Goal: Transaction & Acquisition: Purchase product/service

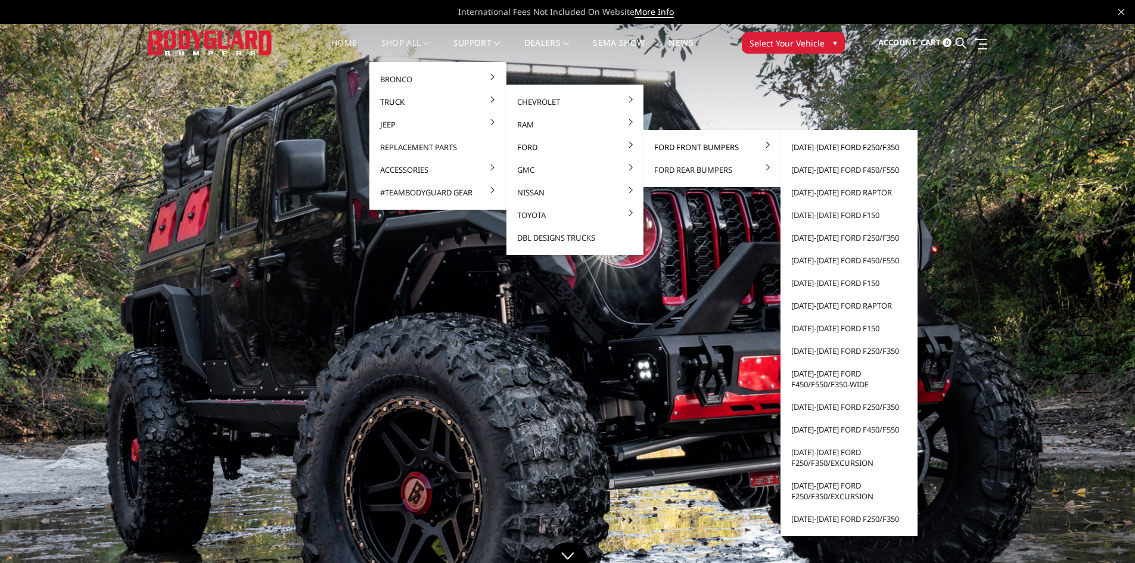
click at [820, 145] on link "[DATE]-[DATE] Ford F250/F350" at bounding box center [850, 147] width 128 height 23
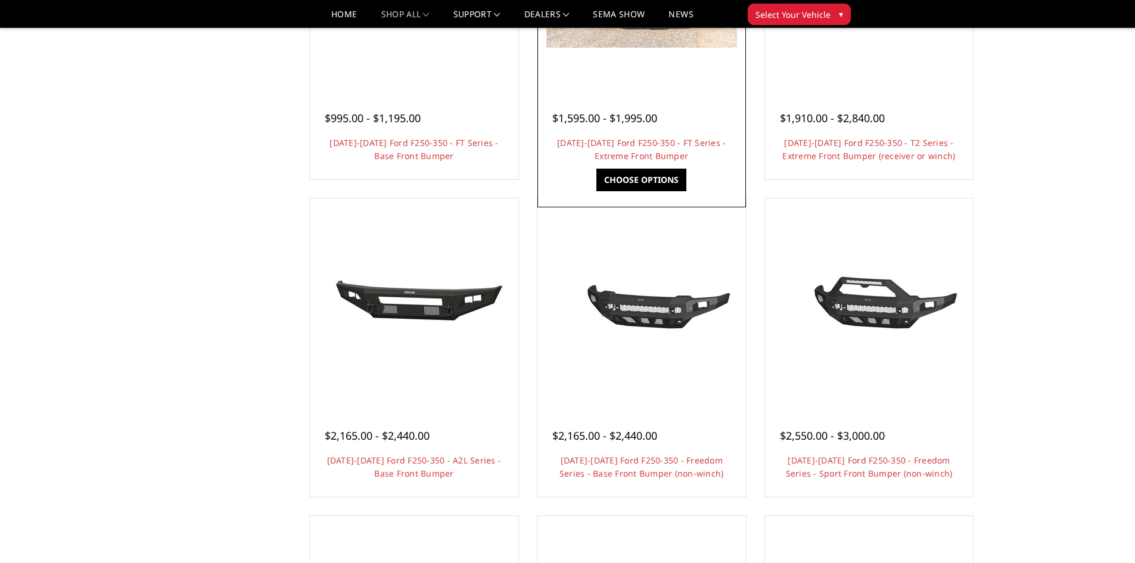
scroll to position [298, 0]
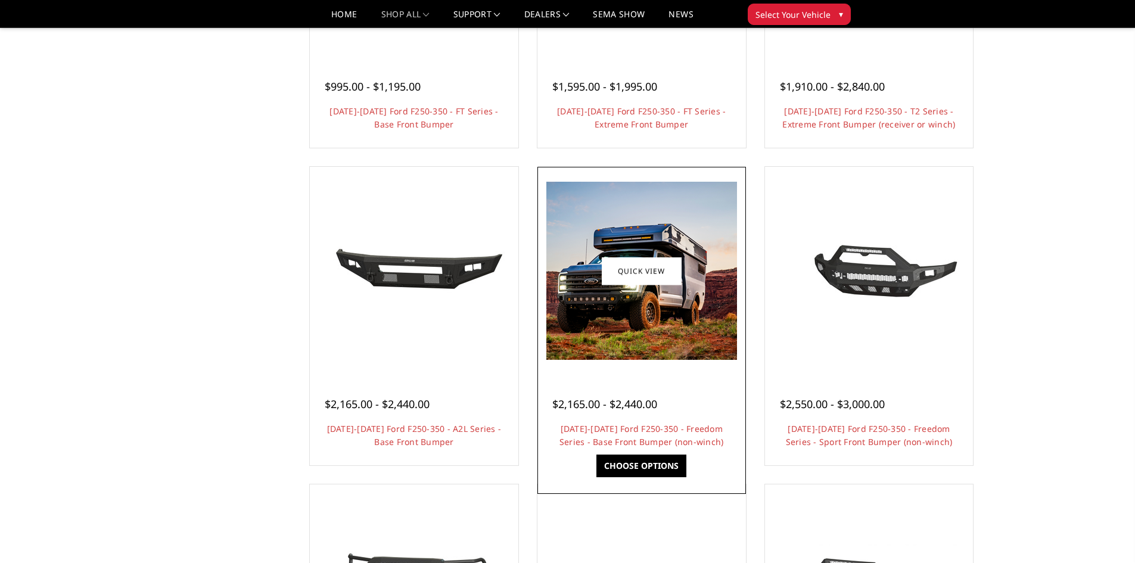
click at [658, 333] on img at bounding box center [642, 271] width 191 height 178
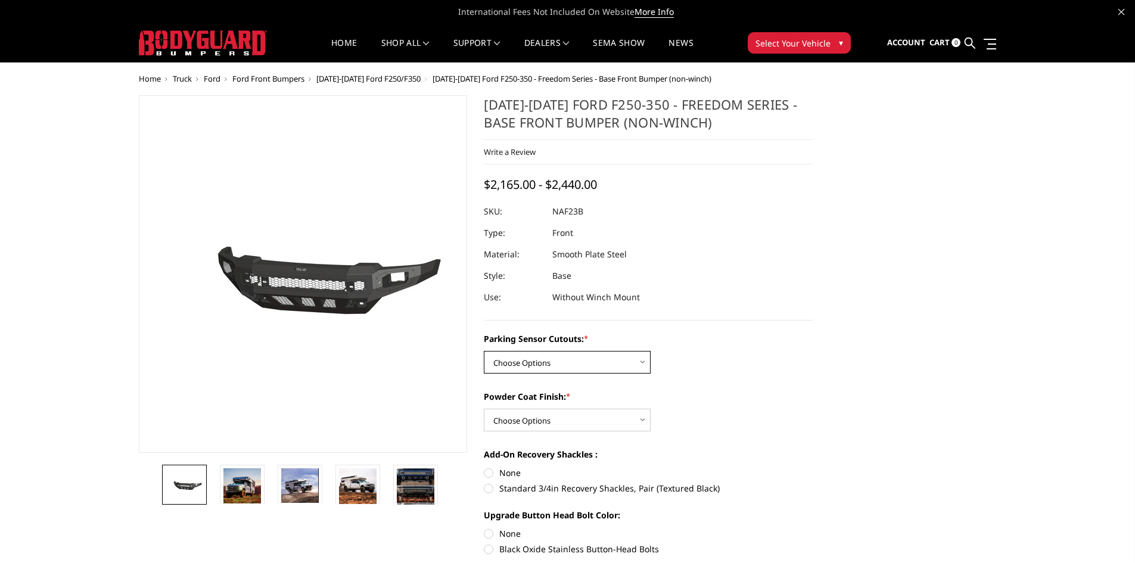
click at [594, 352] on select "Choose Options No - Without Parking Sensor Cutouts Yes - With Parking Sensor Cu…" at bounding box center [567, 362] width 167 height 23
select select "2563"
click at [484, 351] on select "Choose Options No - Without Parking Sensor Cutouts Yes - With Parking Sensor Cu…" at bounding box center [567, 362] width 167 height 23
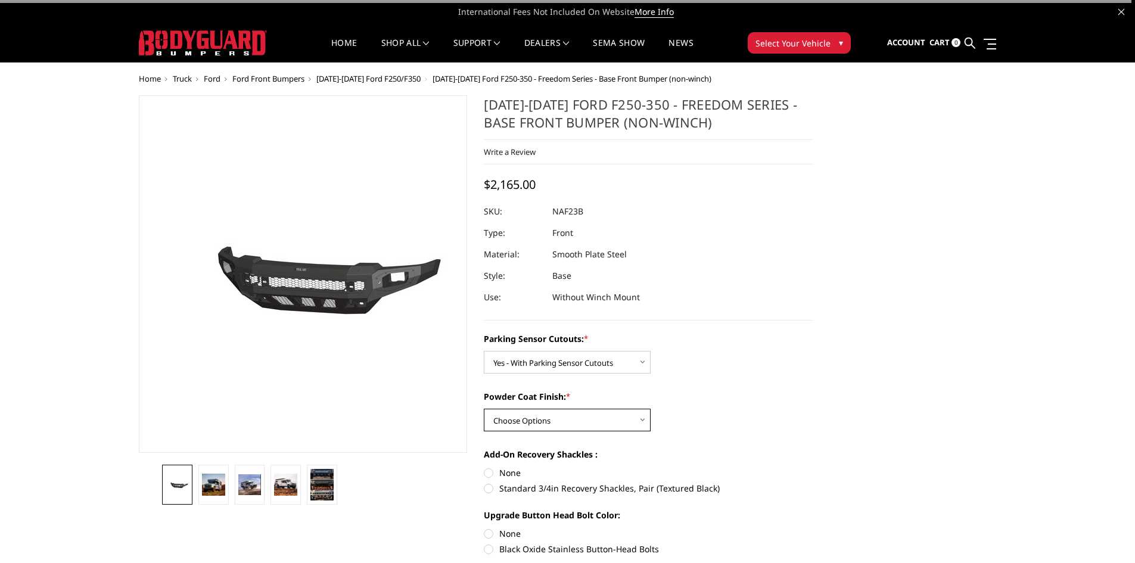
click at [572, 417] on select "Choose Options Bare Metal Textured Black Powder Coat" at bounding box center [567, 420] width 167 height 23
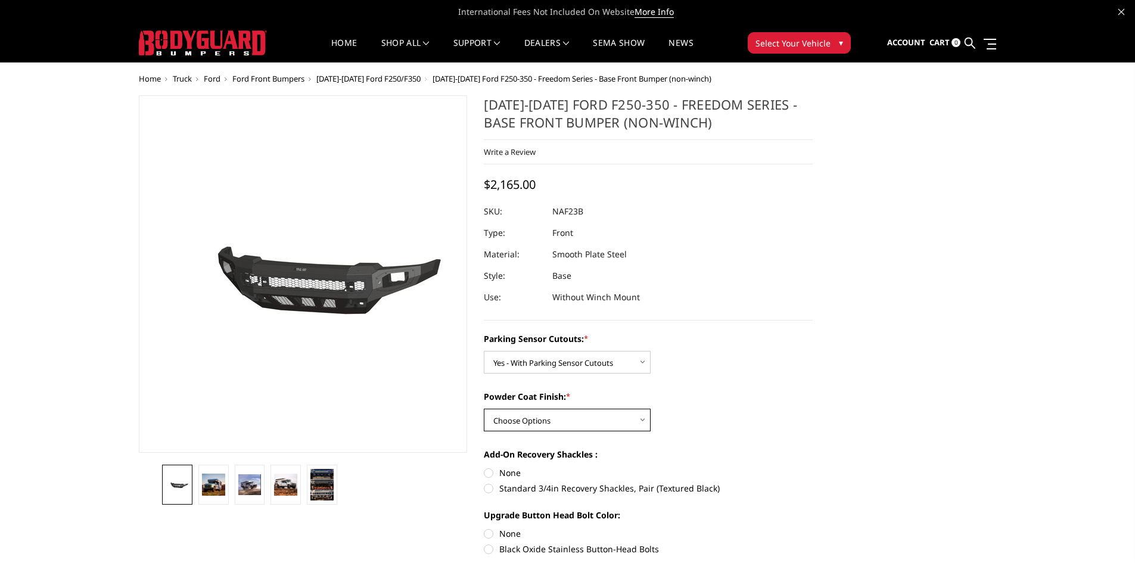
select select "2565"
click at [484, 409] on select "Choose Options Bare Metal Textured Black Powder Coat" at bounding box center [567, 420] width 167 height 23
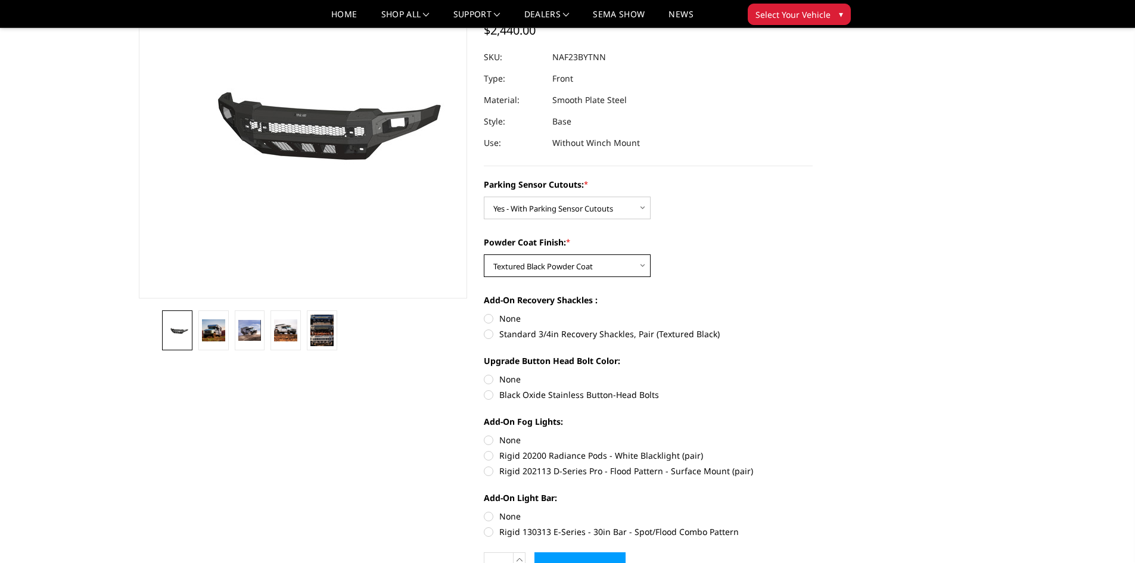
scroll to position [179, 0]
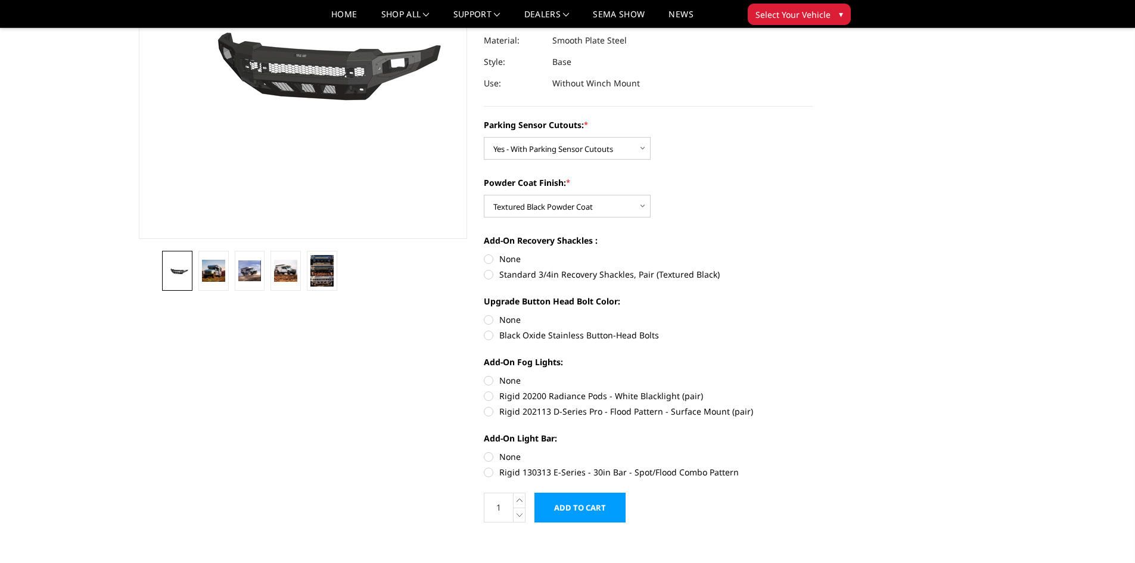
click at [488, 331] on label "Black Oxide Stainless Button-Head Bolts" at bounding box center [648, 335] width 329 height 13
click at [813, 314] on input "Black Oxide Stainless Button-Head Bolts" at bounding box center [813, 314] width 1 height 1
radio input "true"
click at [491, 274] on label "Standard 3/4in Recovery Shackles, Pair (Textured Black)" at bounding box center [648, 274] width 329 height 13
click at [813, 253] on input "Standard 3/4in Recovery Shackles, Pair (Textured Black)" at bounding box center [813, 253] width 1 height 1
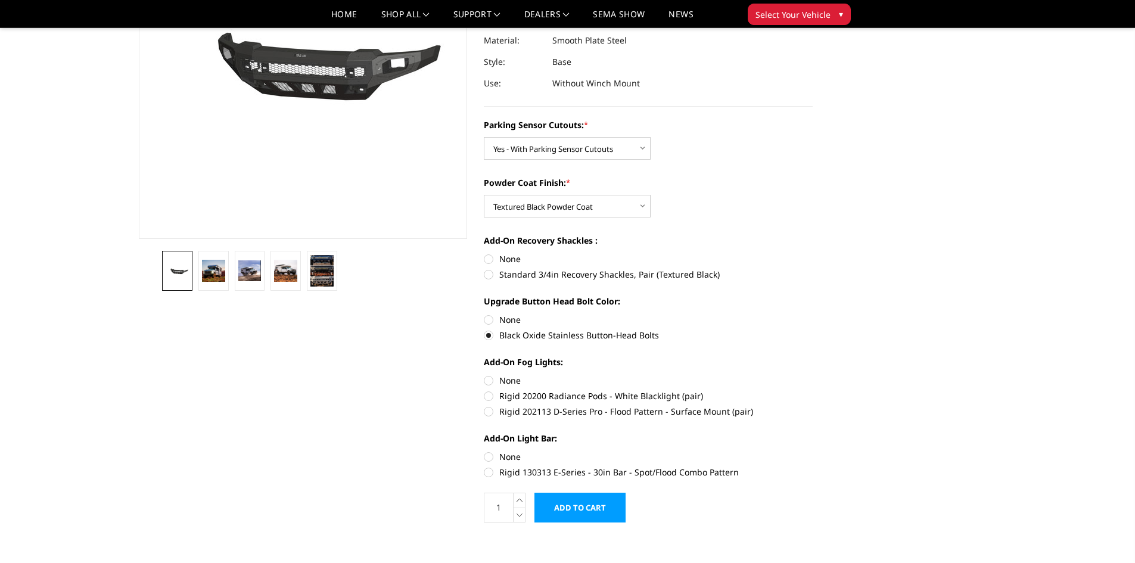
radio input "true"
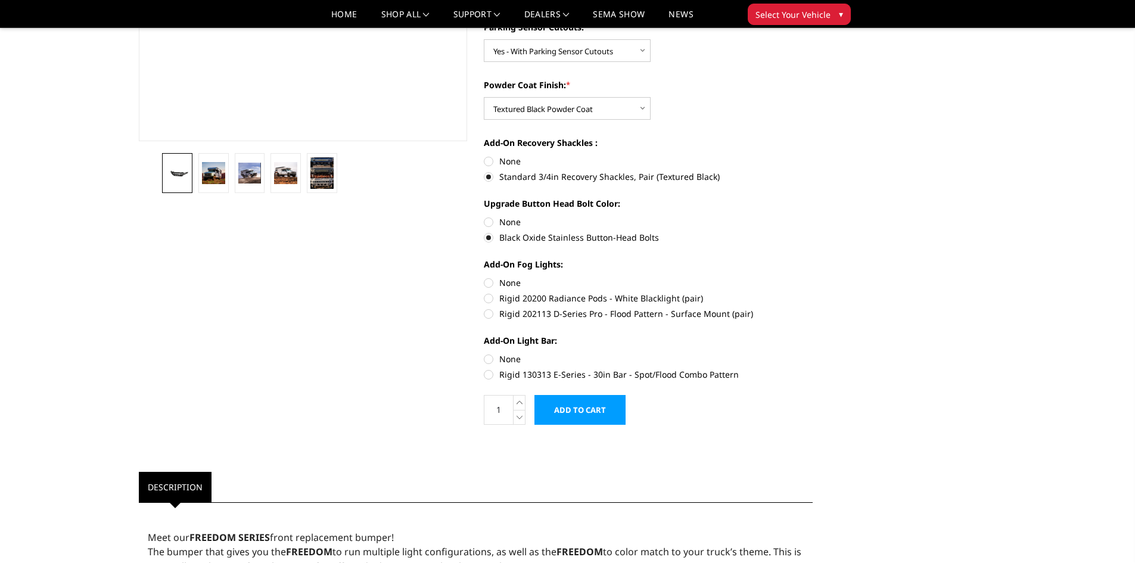
scroll to position [298, 0]
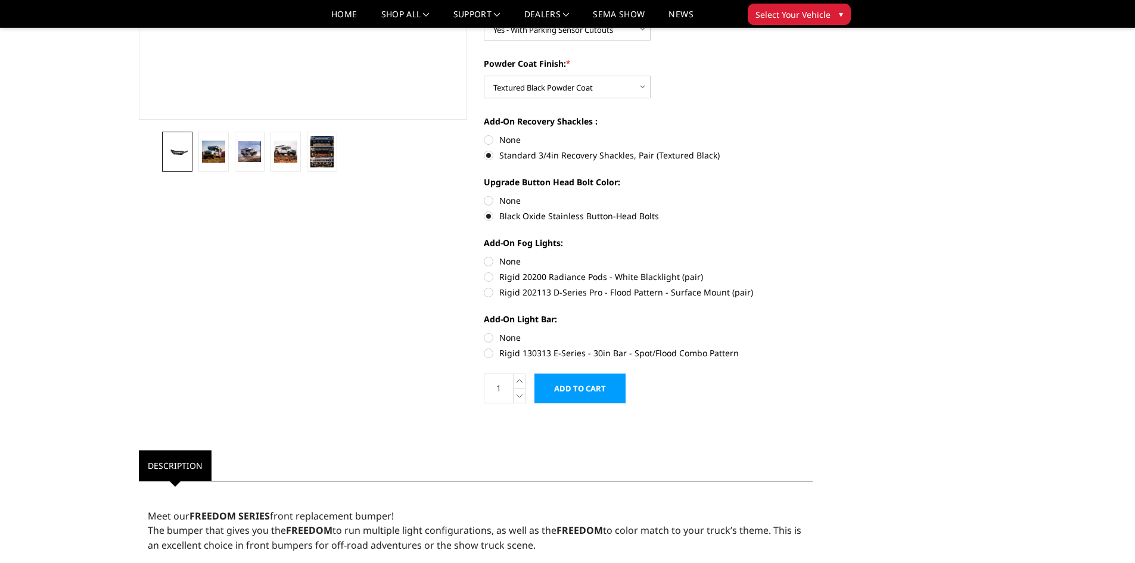
click at [498, 294] on label "Rigid 202113 D-Series Pro - Flood Pattern - Surface Mount (pair)" at bounding box center [648, 292] width 329 height 13
click at [813, 271] on input "Rigid 202113 D-Series Pro - Flood Pattern - Surface Mount (pair)" at bounding box center [813, 271] width 1 height 1
radio input "true"
click at [488, 352] on label "Rigid 130313 E-Series - 30in Bar - Spot/Flood Combo Pattern" at bounding box center [648, 353] width 329 height 13
click at [813, 332] on input "Rigid 130313 E-Series - 30in Bar - Spot/Flood Combo Pattern" at bounding box center [813, 331] width 1 height 1
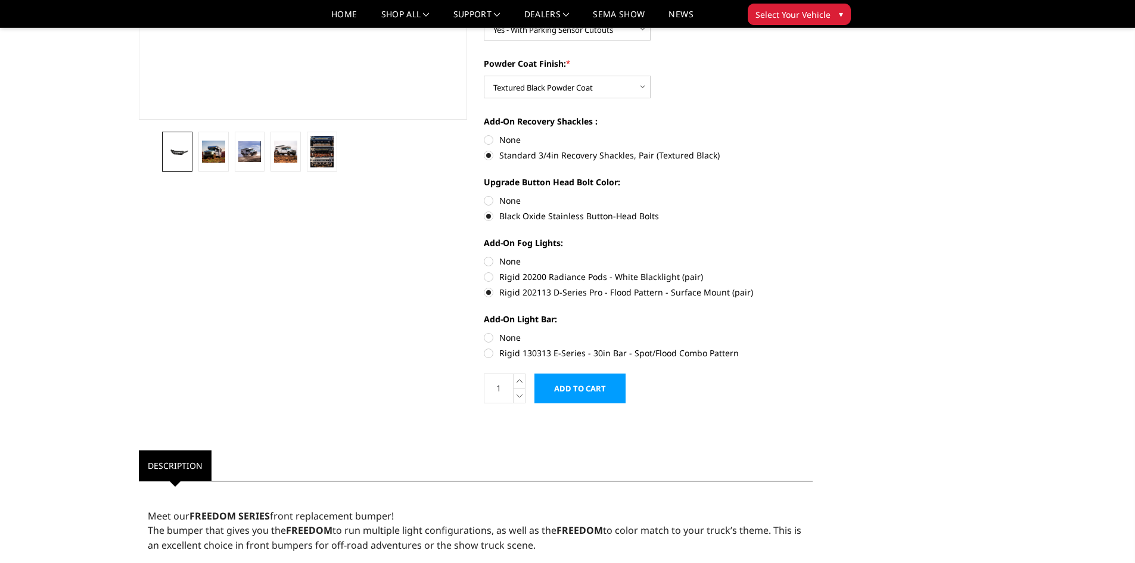
radio input "true"
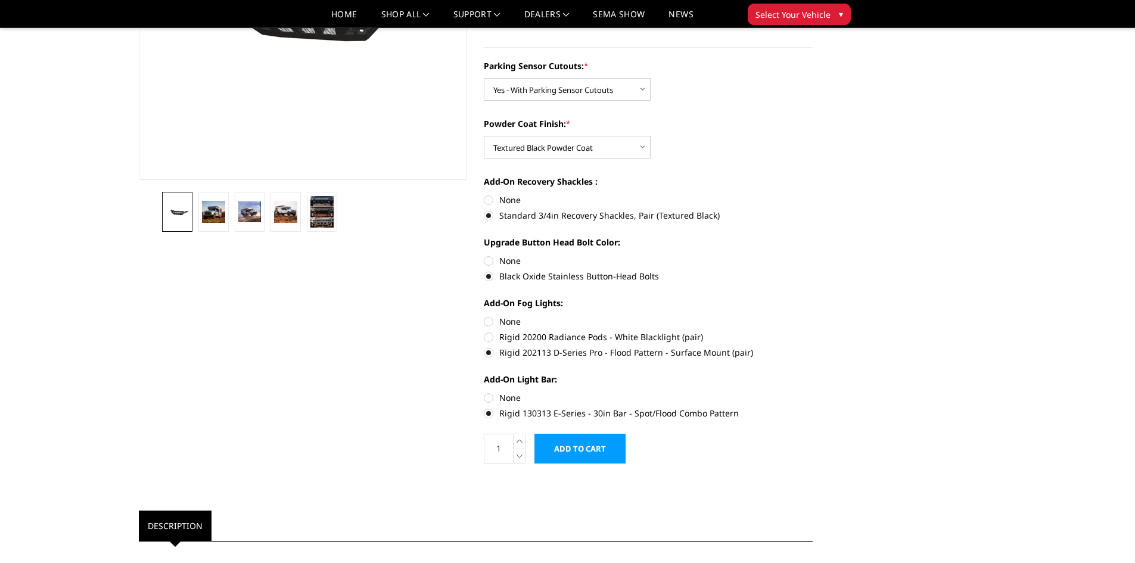
scroll to position [238, 0]
click at [322, 220] on img at bounding box center [322, 211] width 23 height 32
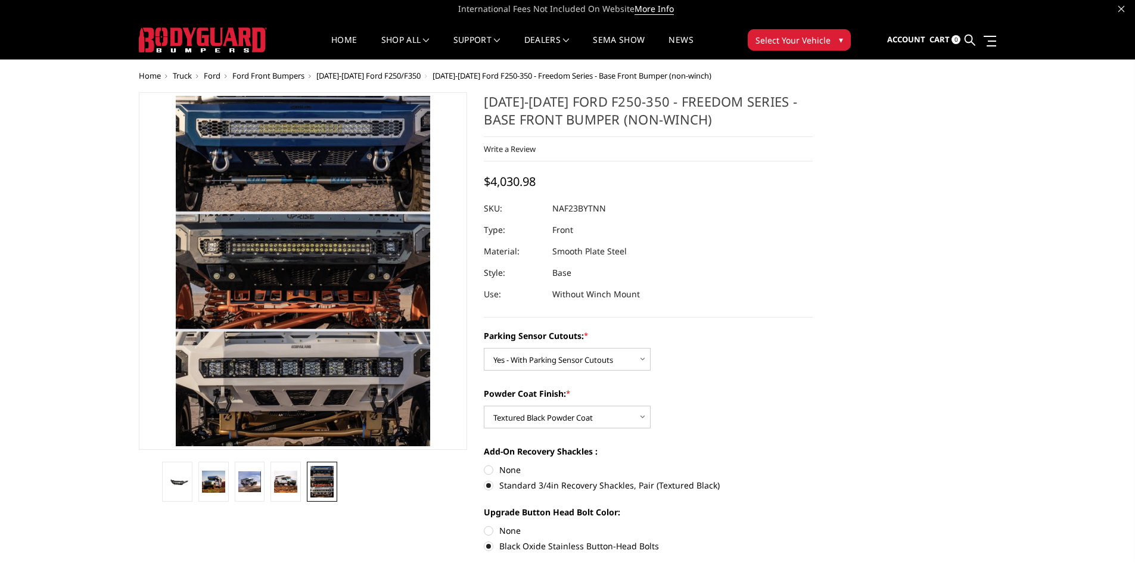
scroll to position [0, 0]
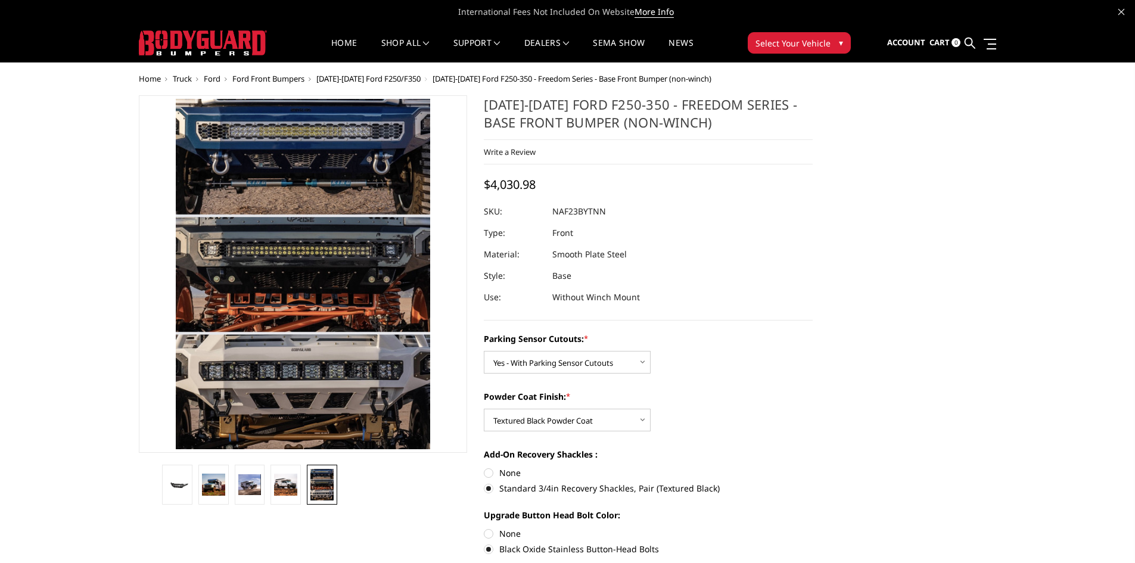
drag, startPoint x: 483, startPoint y: 103, endPoint x: 736, endPoint y: 107, distance: 252.7
click at [722, 106] on section "[DATE]-[DATE] Ford F250-350 - Freedom Series - Base Front Bumper (non-winch) Wr…" at bounding box center [649, 422] width 346 height 654
drag, startPoint x: 726, startPoint y: 117, endPoint x: 520, endPoint y: 128, distance: 205.9
click at [523, 128] on h1 "[DATE]-[DATE] Ford F250-350 - Freedom Series - Base Front Bumper (non-winch)" at bounding box center [648, 117] width 329 height 45
click at [498, 142] on div "Write a Review Write a Review × [DATE]-[DATE] Ford F250-350 - Freedom Series - …" at bounding box center [648, 152] width 329 height 24
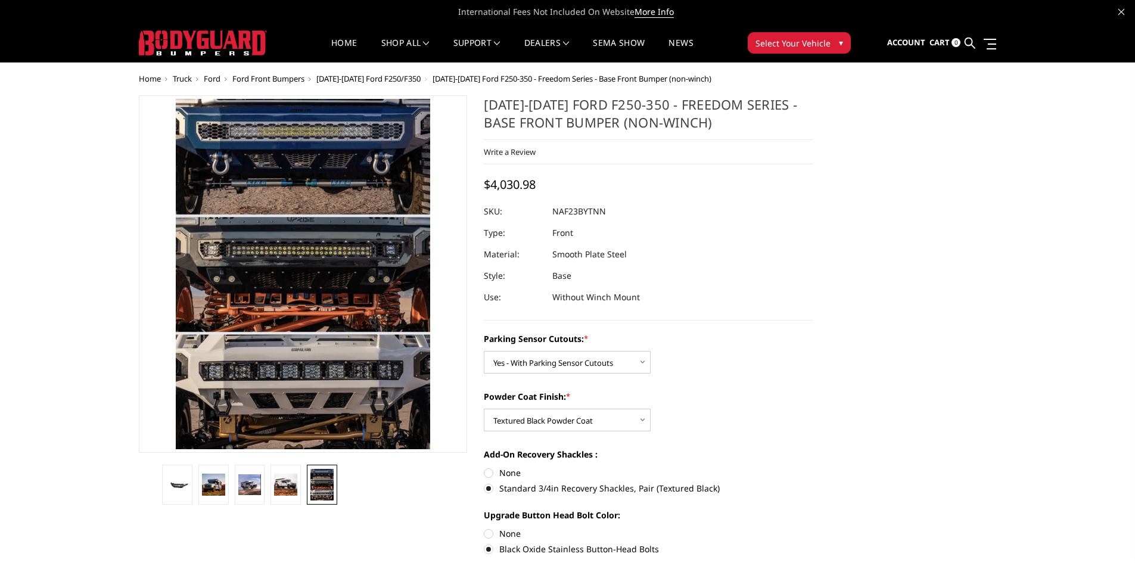
drag, startPoint x: 485, startPoint y: 111, endPoint x: 572, endPoint y: 121, distance: 87.5
click at [572, 121] on h1 "[DATE]-[DATE] Ford F250-350 - Freedom Series - Base Front Bumper (non-winch)" at bounding box center [648, 117] width 329 height 45
drag, startPoint x: 488, startPoint y: 184, endPoint x: 564, endPoint y: 182, distance: 76.9
click at [564, 182] on div "[DATE]-[DATE] Ford F250-350 - Freedom Series - Base Front Bumper (non-winch) Wr…" at bounding box center [648, 207] width 329 height 225
click at [816, 263] on section "[DATE]-[DATE] Ford F250-350 - Freedom Series - Base Front Bumper (non-winch) Wr…" at bounding box center [649, 422] width 346 height 654
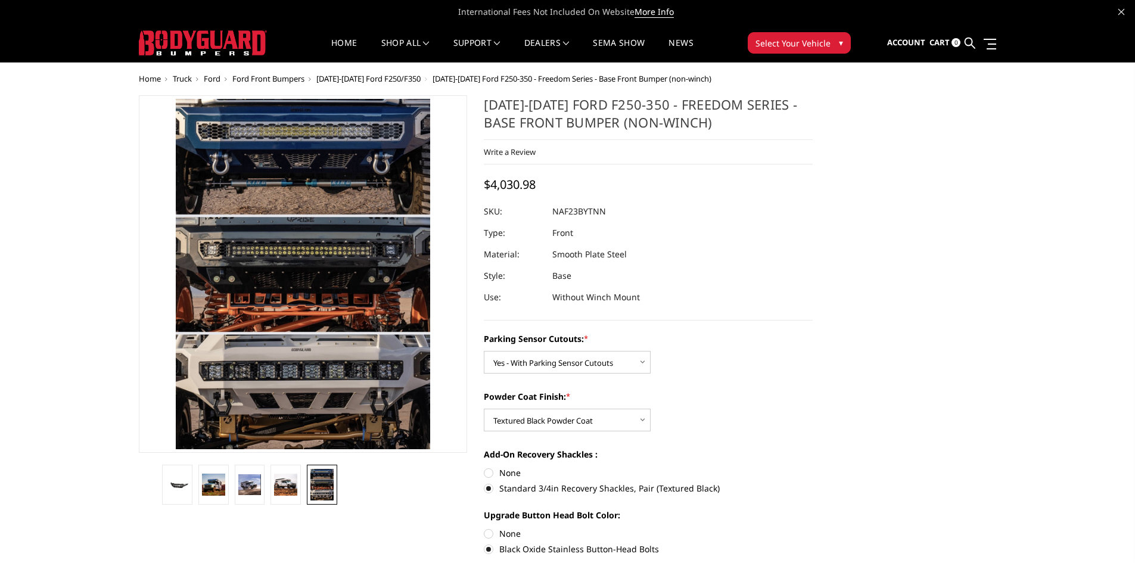
drag, startPoint x: 570, startPoint y: 187, endPoint x: 486, endPoint y: 192, distance: 83.6
click at [486, 192] on div "[DATE]-[DATE] Ford F250-350 - Freedom Series - Base Front Bumper (non-winch) Wr…" at bounding box center [648, 207] width 329 height 225
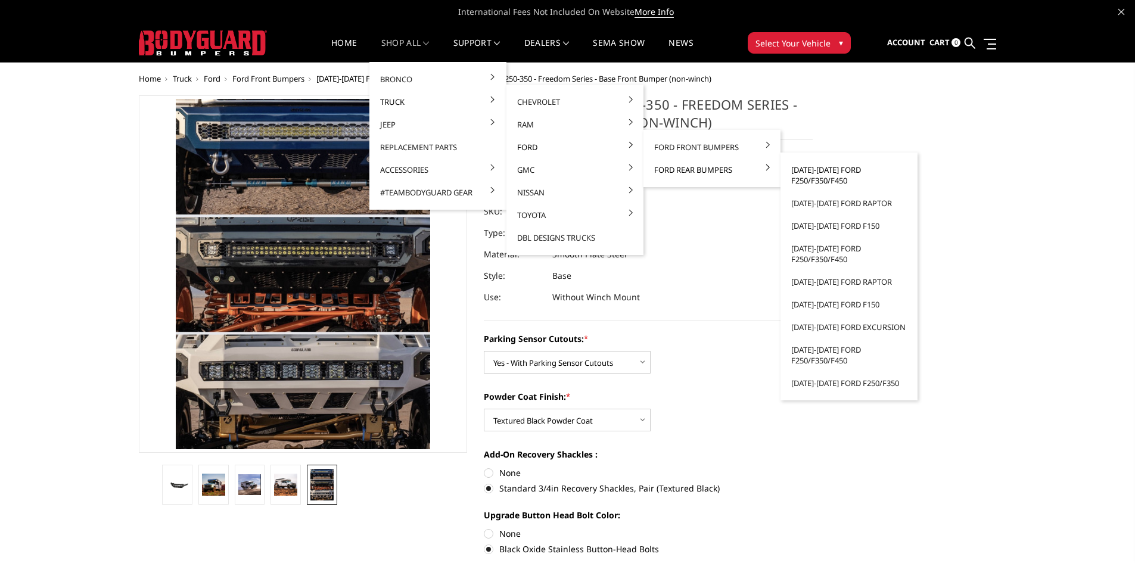
click at [836, 172] on link "[DATE]-[DATE] Ford F250/F350/F450" at bounding box center [850, 175] width 128 height 33
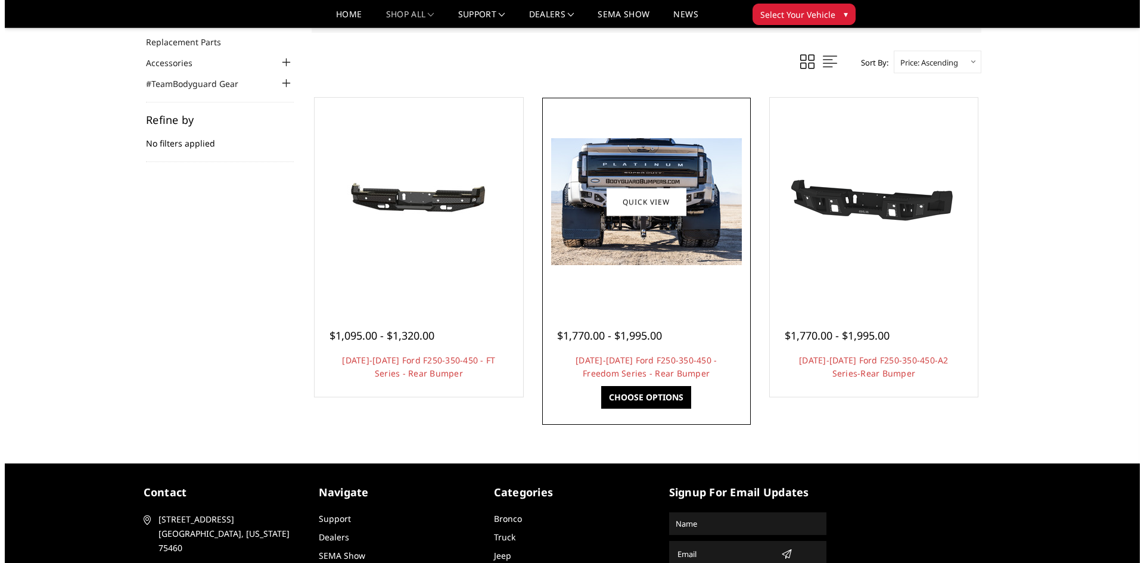
scroll to position [179, 0]
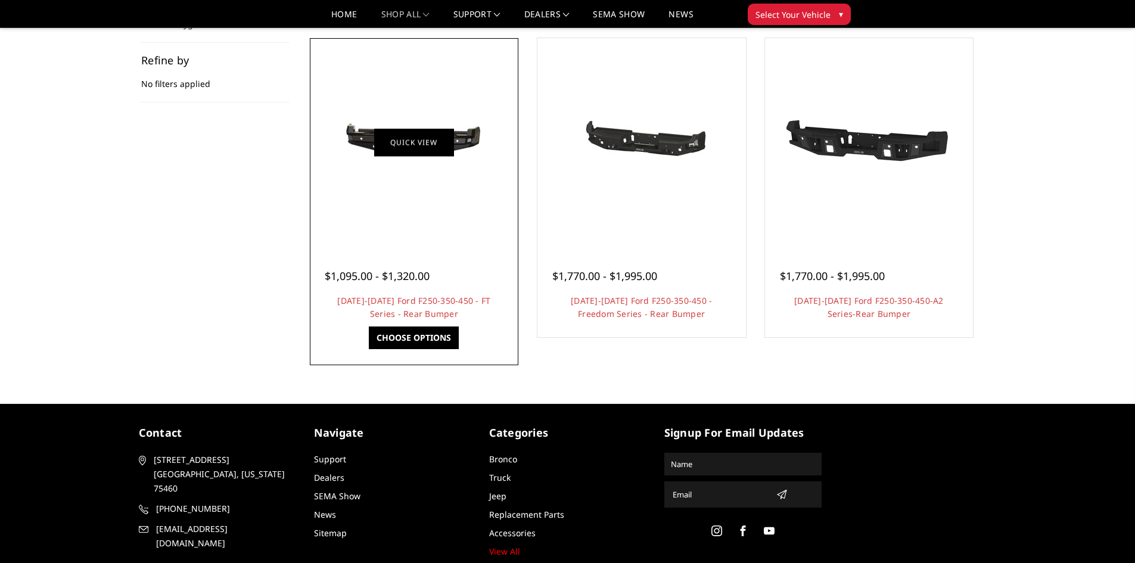
click at [424, 156] on link "Quick view" at bounding box center [414, 142] width 80 height 28
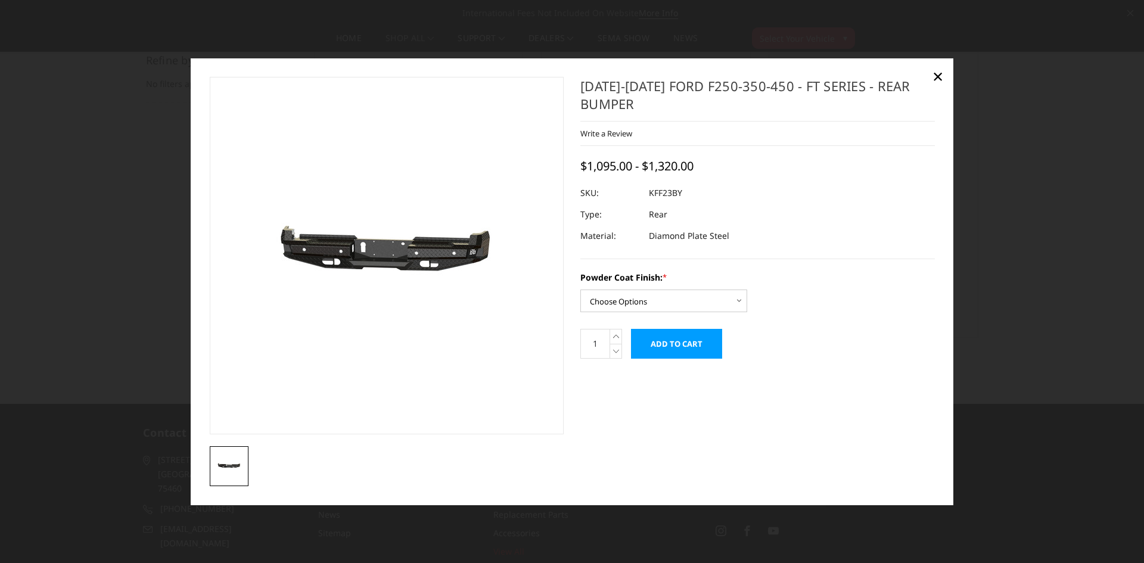
click at [432, 259] on img at bounding box center [335, 256] width 763 height 363
click at [938, 78] on span "×" at bounding box center [938, 76] width 11 height 26
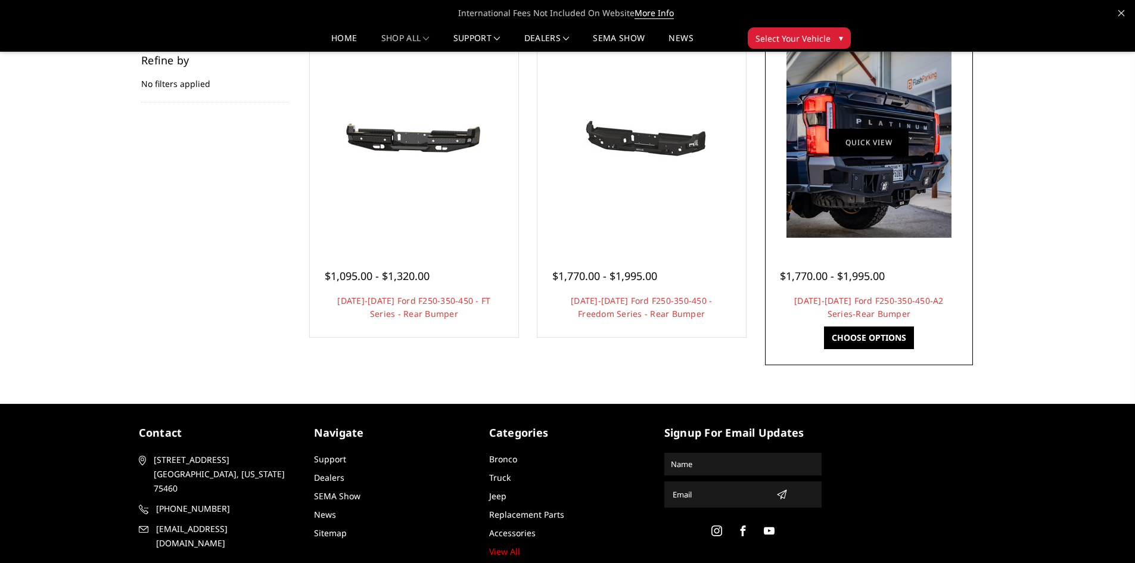
click at [895, 150] on link "Quick view" at bounding box center [869, 142] width 80 height 28
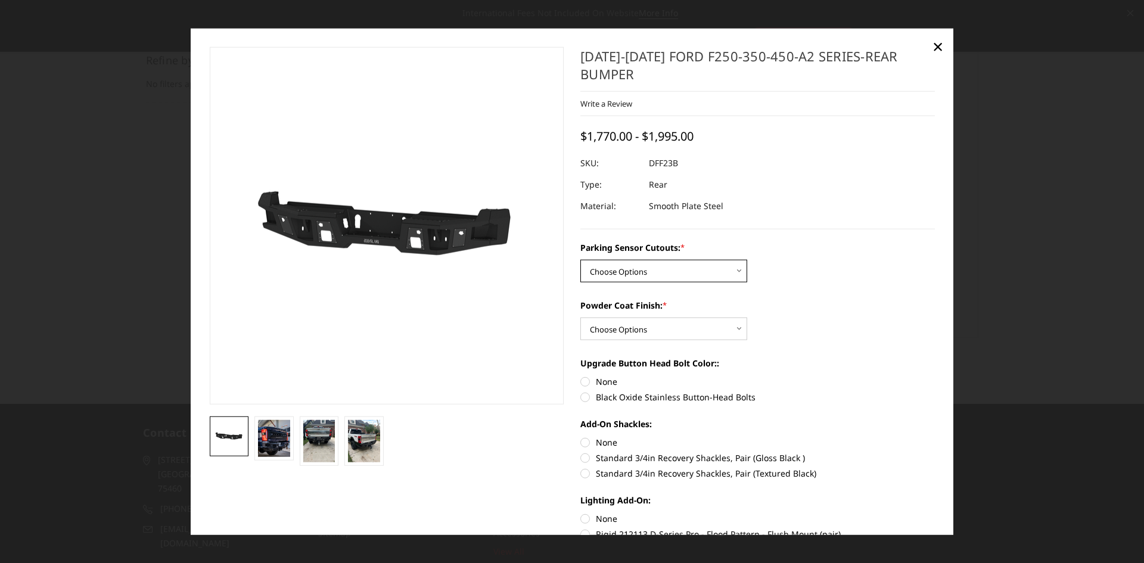
click at [686, 269] on select "Choose Options Yes-With Parking Sensor Cutouts No-Without Parking Sensor Cutouts" at bounding box center [664, 271] width 167 height 23
select select "2436"
click at [581, 260] on select "Choose Options Yes-With Parking Sensor Cutouts No-Without Parking Sensor Cutouts" at bounding box center [664, 271] width 167 height 23
click at [679, 333] on select "Choose Options Bare Metal Textured Black Powder Coat" at bounding box center [664, 329] width 167 height 23
select select "2439"
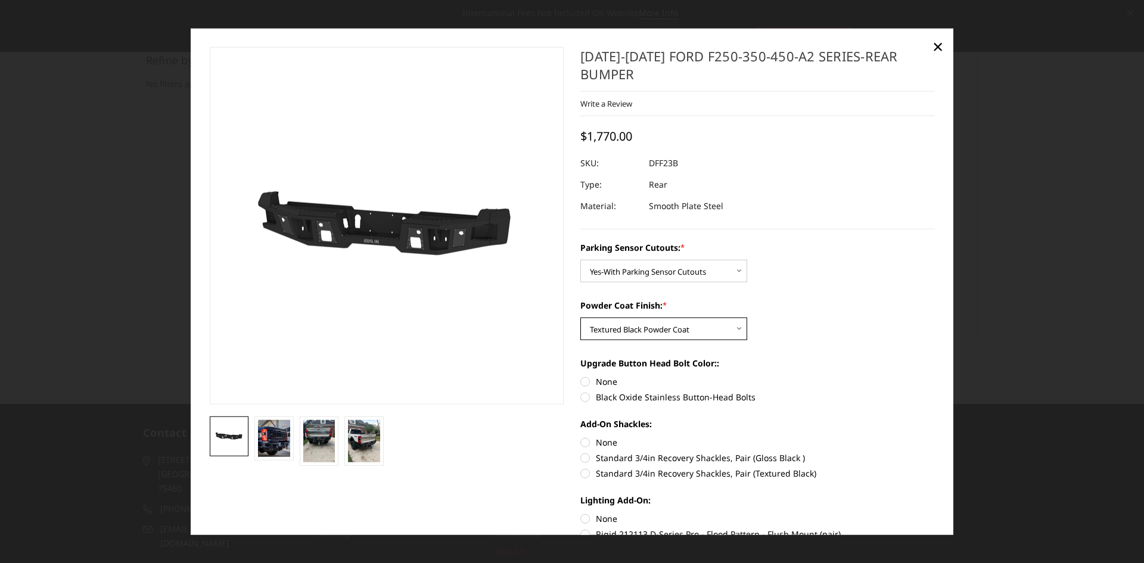
click at [581, 318] on select "Choose Options Bare Metal Textured Black Powder Coat" at bounding box center [664, 329] width 167 height 23
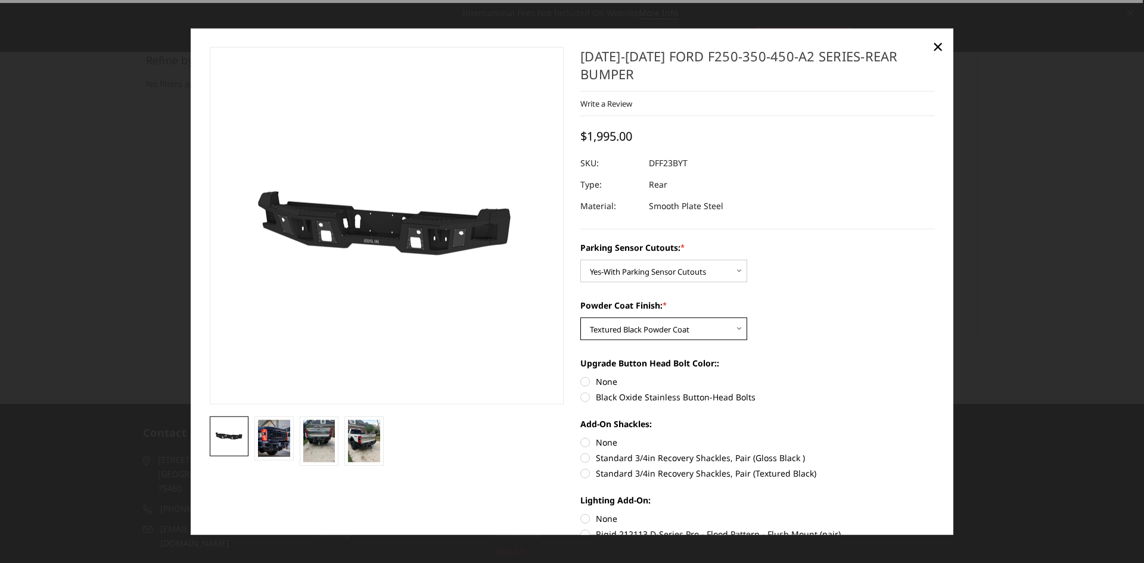
scroll to position [60, 0]
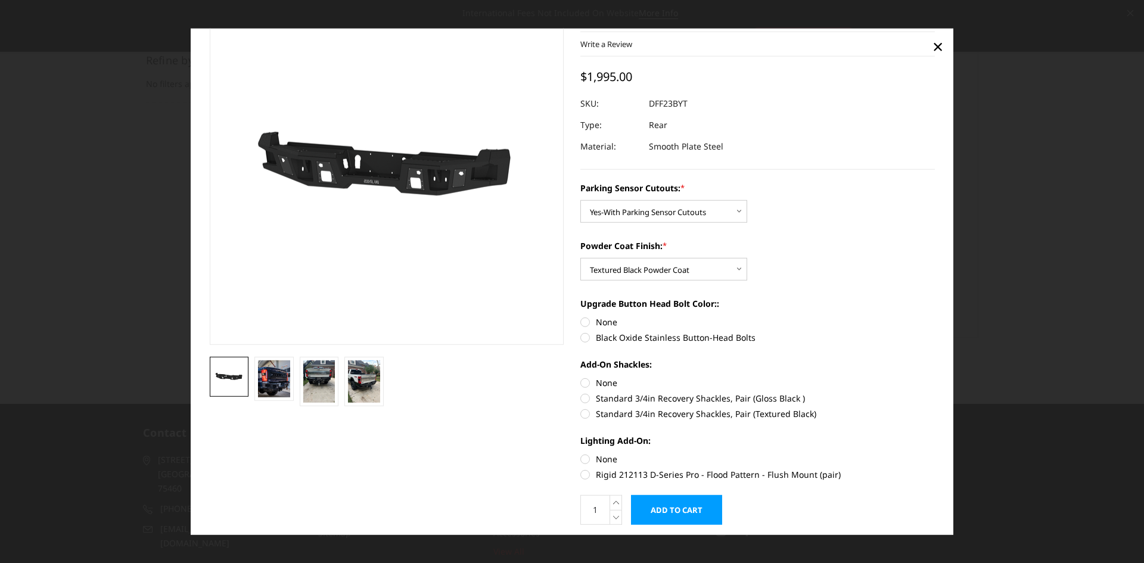
click at [598, 336] on label "Black Oxide Stainless Button-Head Bolts" at bounding box center [758, 337] width 355 height 13
click at [935, 316] on input "Black Oxide Stainless Button-Head Bolts" at bounding box center [935, 316] width 1 height 1
radio input "true"
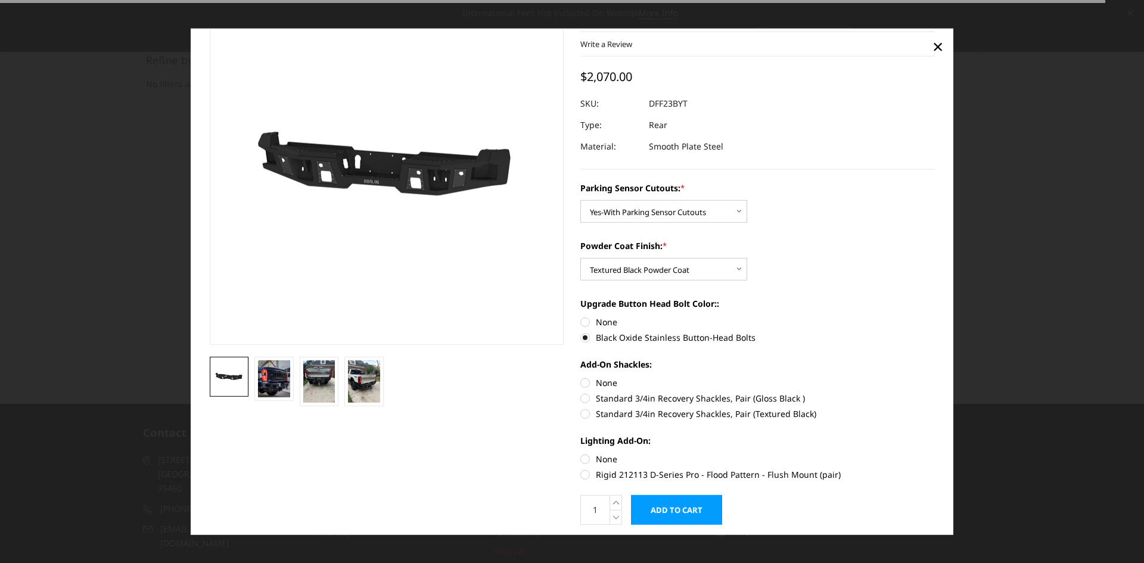
scroll to position [97, 0]
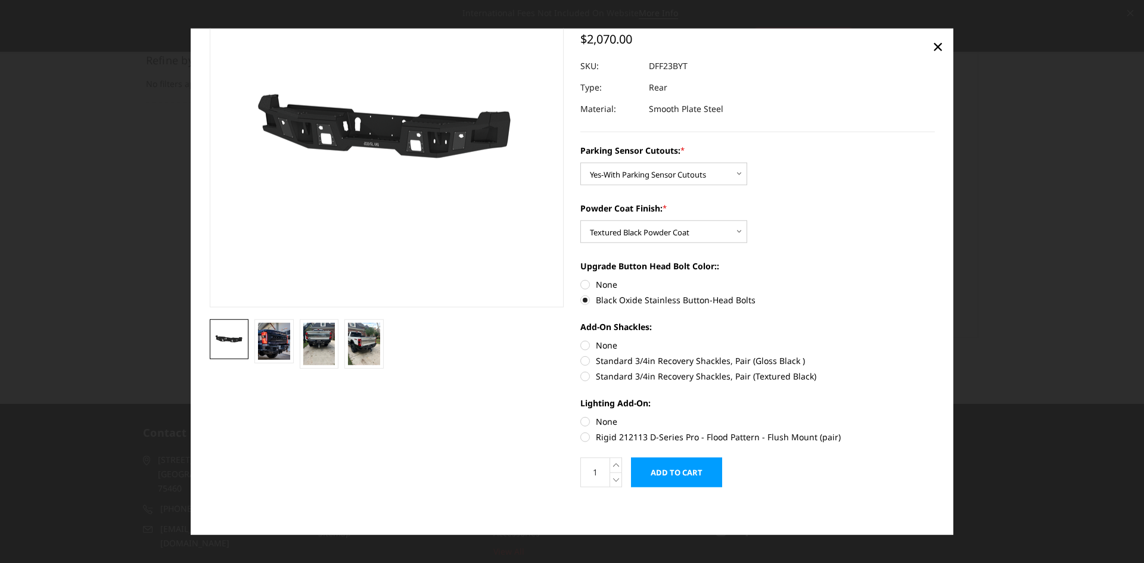
click at [581, 437] on label "Rigid 212113 D-Series Pro - Flood Pattern - Flush Mount (pair)" at bounding box center [758, 437] width 355 height 13
click at [935, 416] on input "Rigid 212113 D-Series Pro - Flood Pattern - Flush Mount (pair)" at bounding box center [935, 415] width 1 height 1
radio input "true"
click at [280, 345] on img at bounding box center [274, 341] width 32 height 37
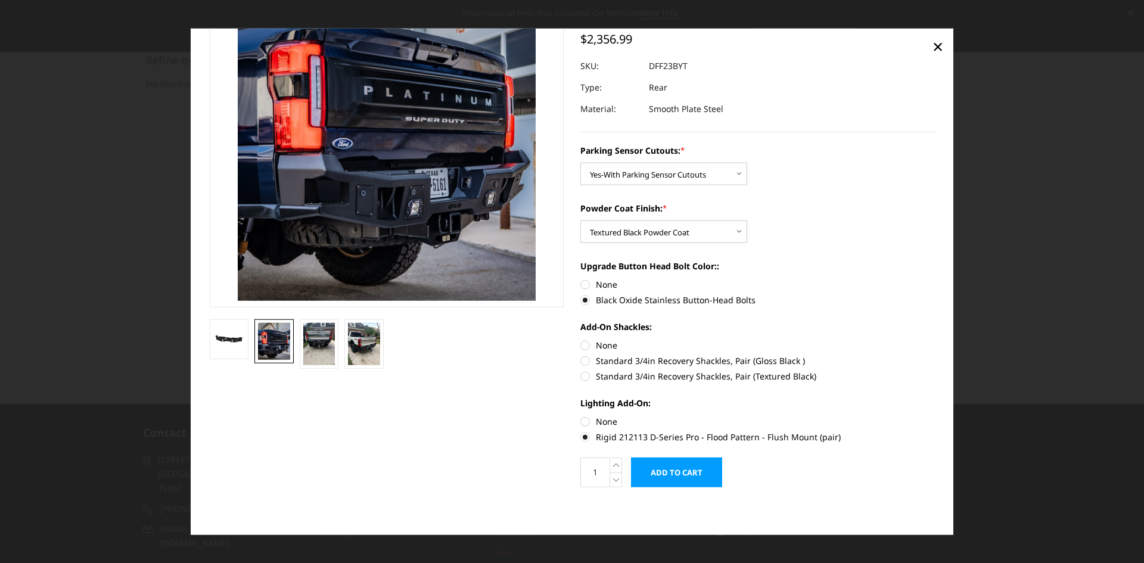
click at [582, 347] on label "None" at bounding box center [758, 345] width 355 height 13
click at [581, 340] on input "None" at bounding box center [581, 339] width 1 height 1
radio input "true"
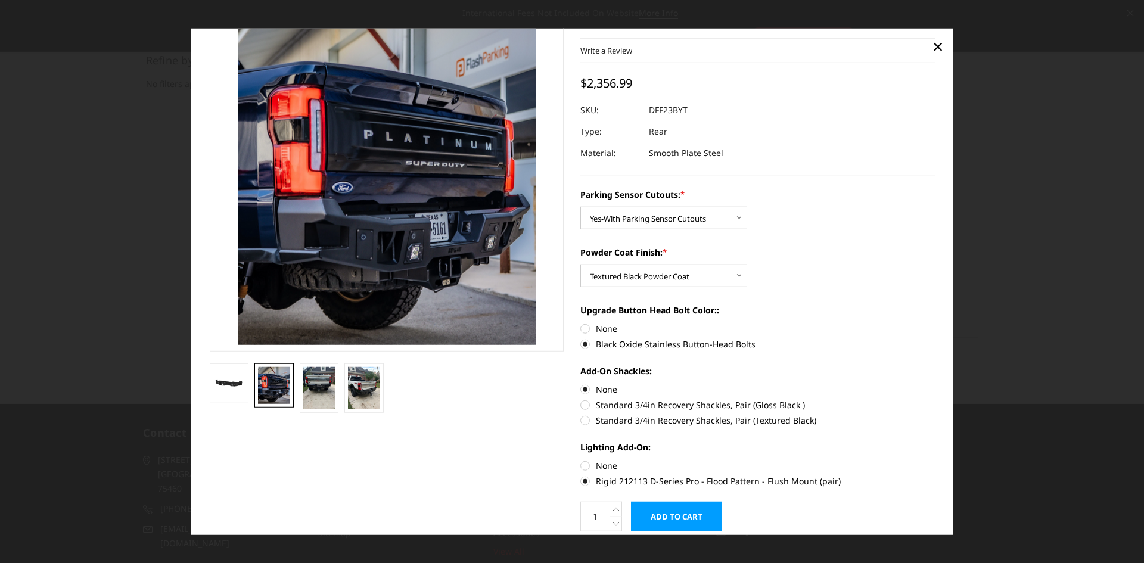
scroll to position [0, 0]
